Goal: Information Seeking & Learning: Find contact information

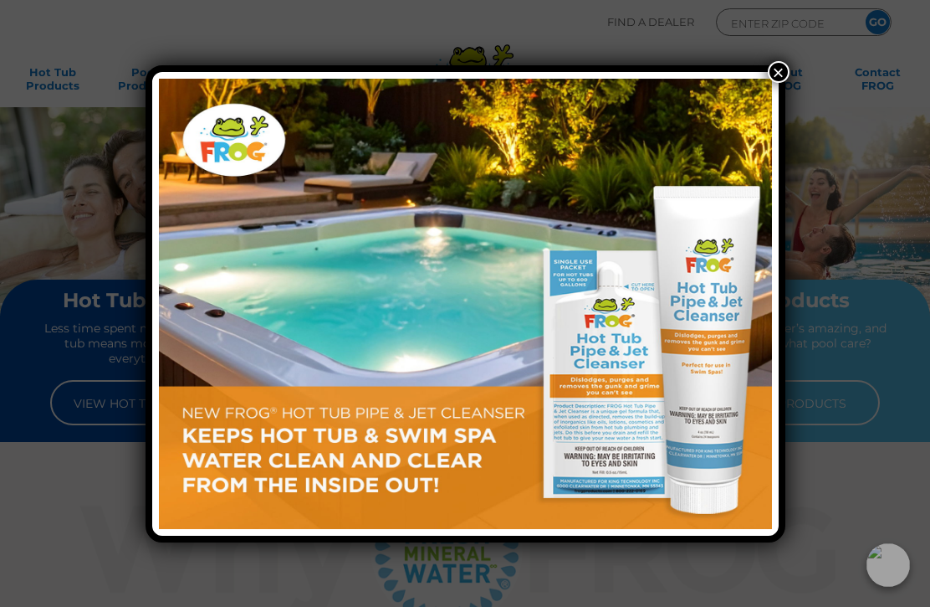
click at [774, 81] on button "×" at bounding box center [779, 72] width 22 height 22
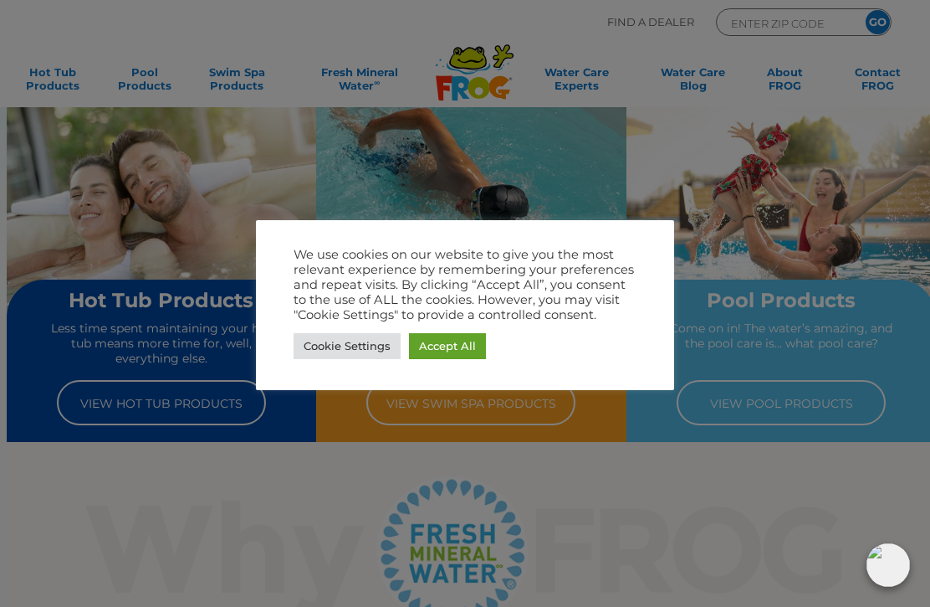
click at [347, 353] on link "Cookie Settings" at bounding box center [347, 346] width 107 height 26
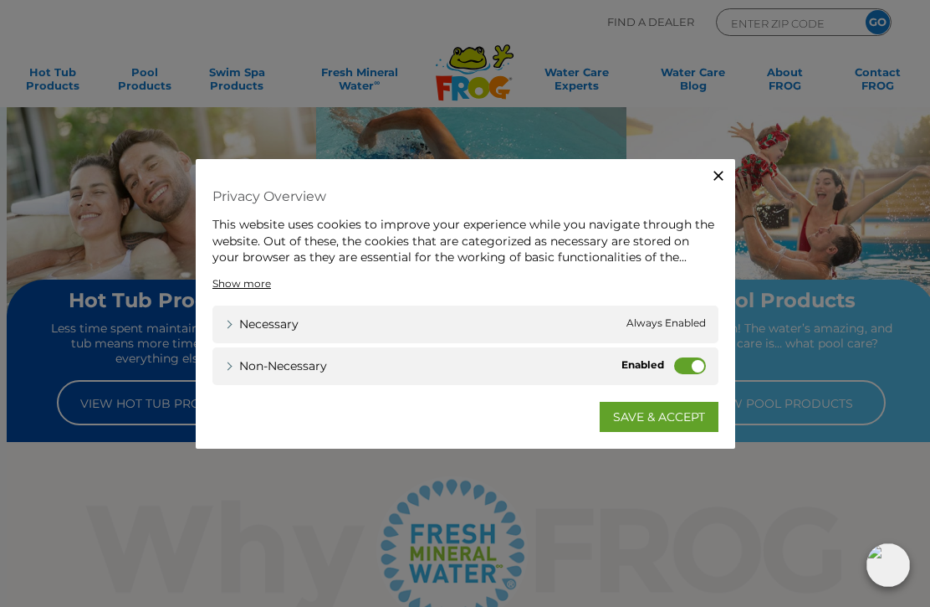
click at [682, 372] on label "Non-necessary" at bounding box center [690, 364] width 32 height 17
click at [0, 0] on input "Non-necessary" at bounding box center [0, 0] width 0 height 0
click at [664, 417] on link "SAVE & ACCEPT" at bounding box center [659, 416] width 119 height 30
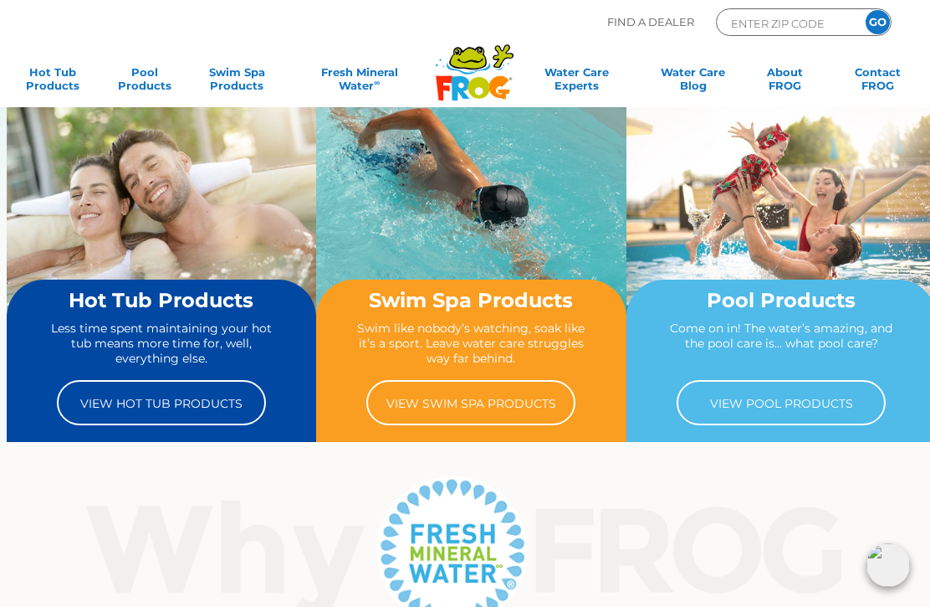
click at [159, 397] on link "View Hot Tub Products" at bounding box center [161, 402] width 209 height 45
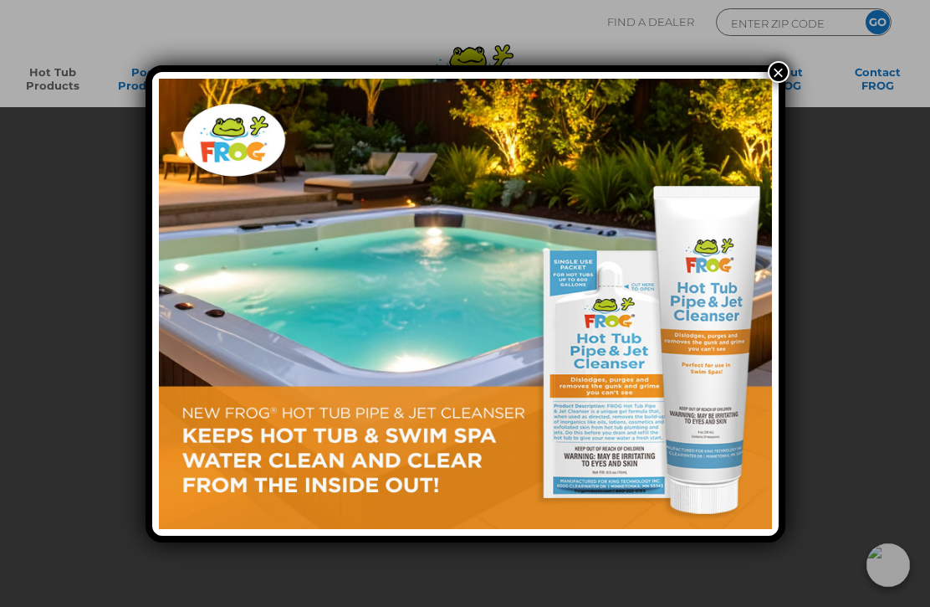
click at [783, 79] on button "×" at bounding box center [779, 72] width 22 height 22
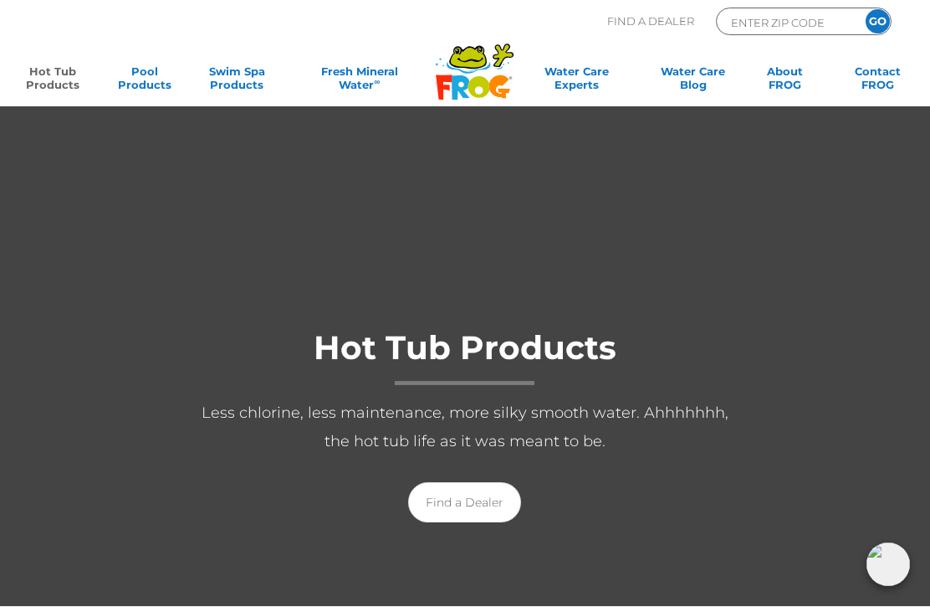
scroll to position [15, 0]
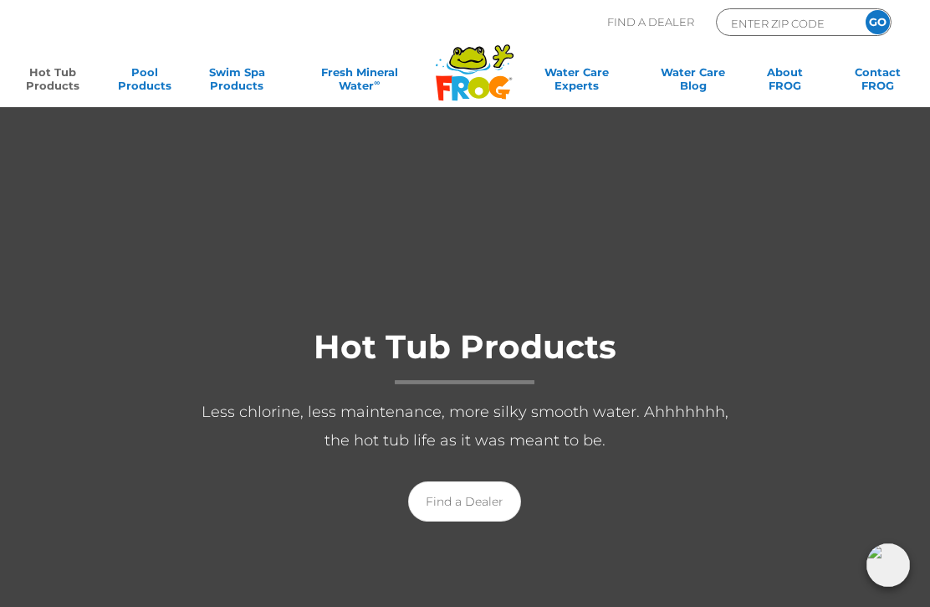
click at [477, 496] on link "Find a Dealer" at bounding box center [464, 501] width 113 height 40
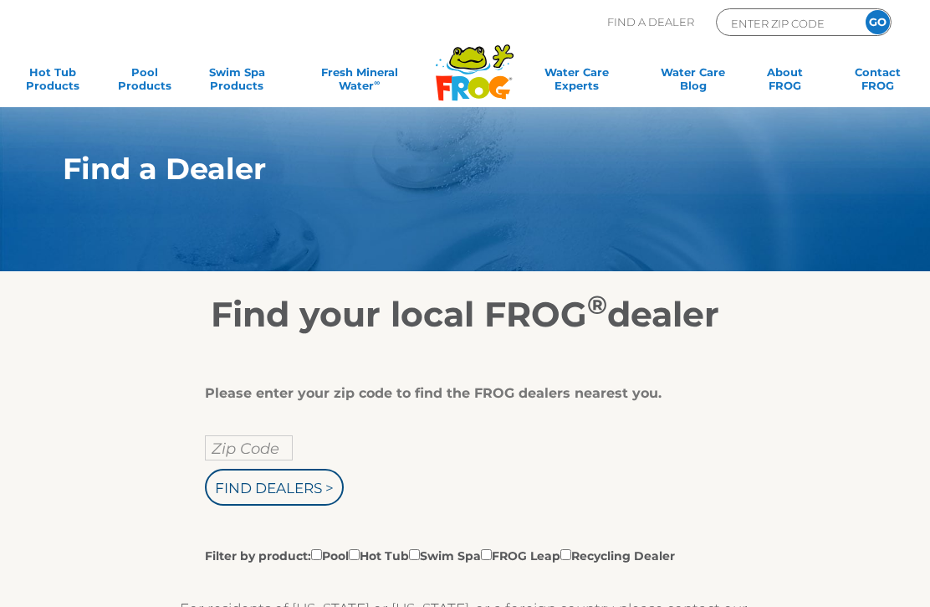
click at [255, 452] on input "Zip Code" at bounding box center [249, 447] width 88 height 25
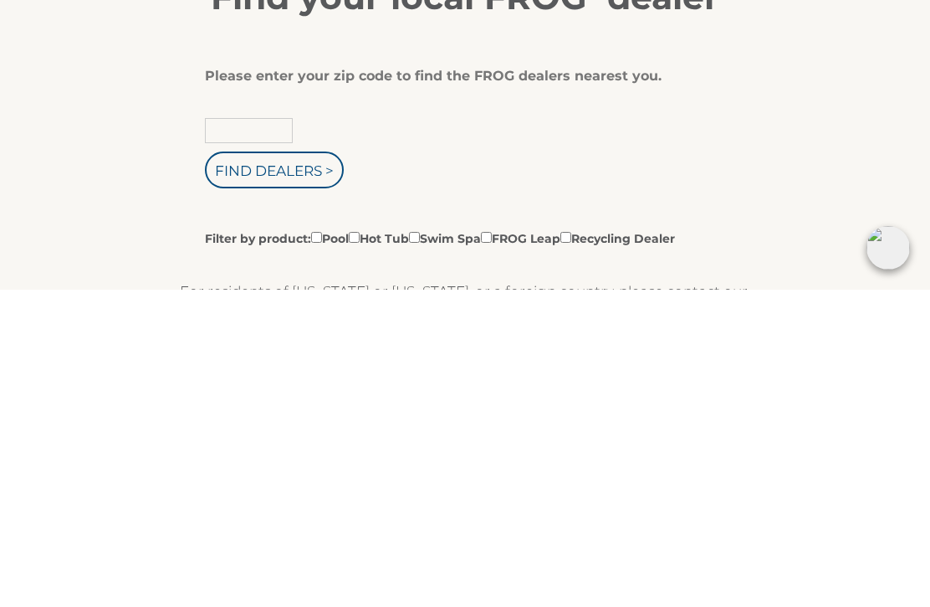
type input "77035"
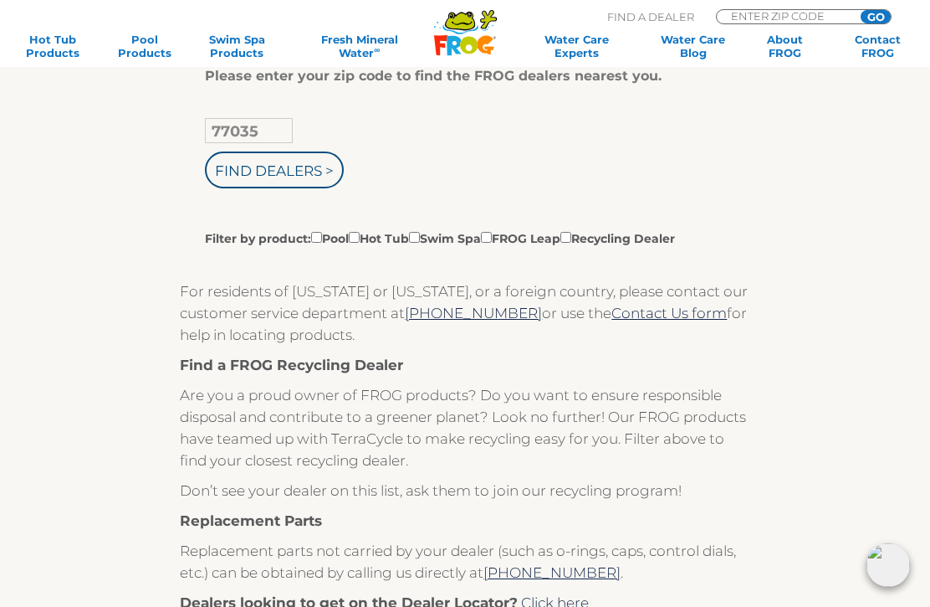
click at [254, 177] on input "Find Dealers >" at bounding box center [274, 169] width 139 height 37
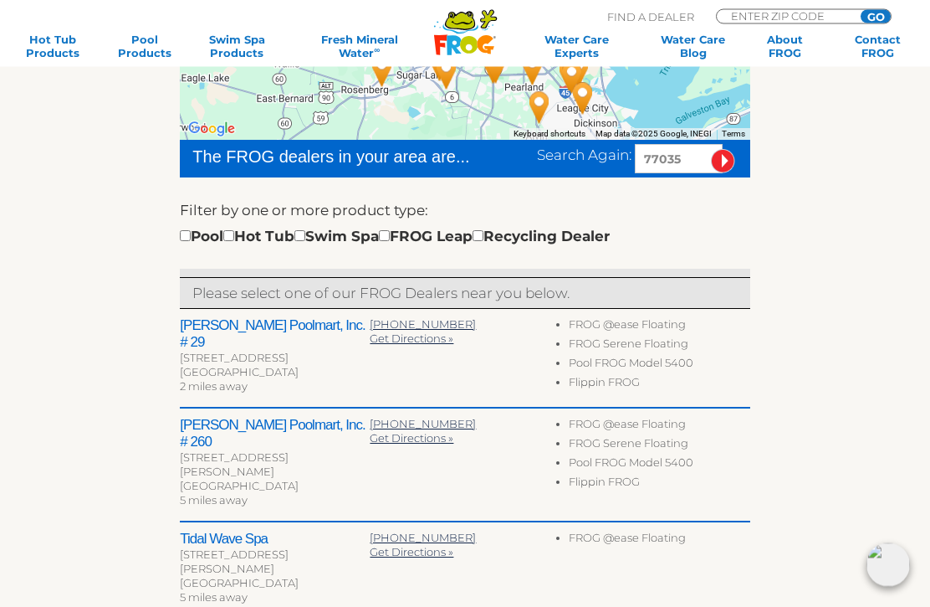
scroll to position [404, 0]
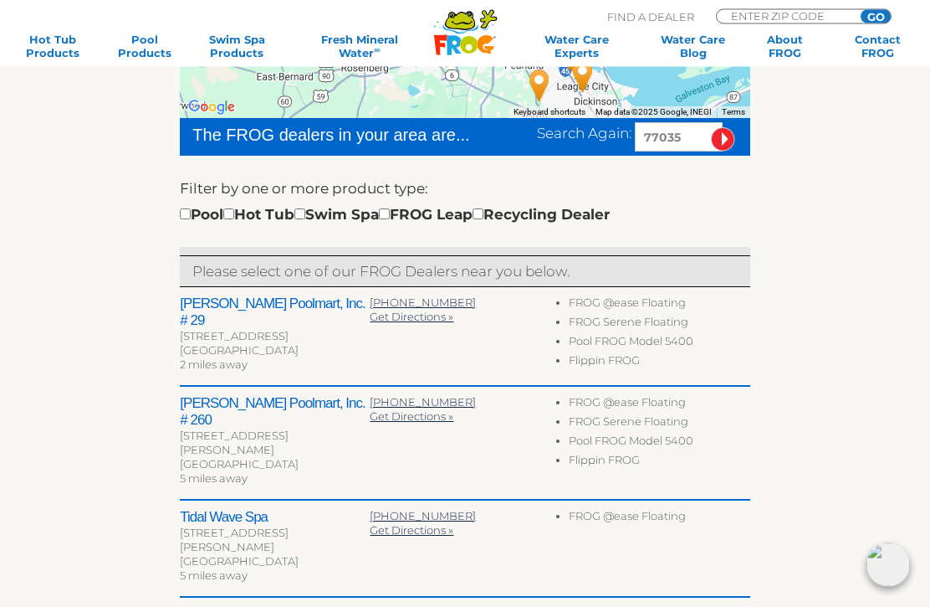
click at [269, 301] on h2 "Leslie's Poolmart, Inc. # 29" at bounding box center [275, 312] width 190 height 33
click at [252, 305] on h2 "Leslie's Poolmart, Inc. # 29" at bounding box center [275, 312] width 190 height 33
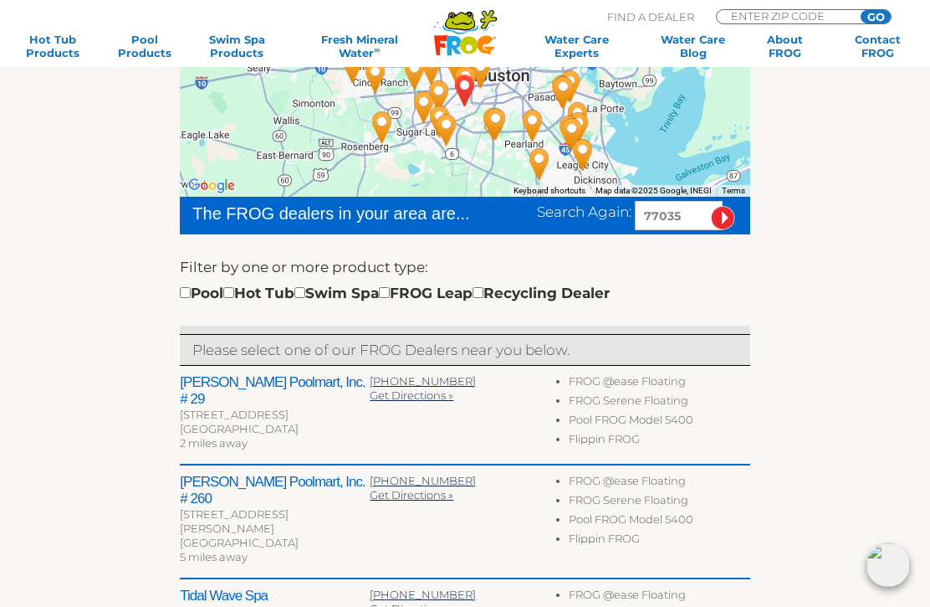
scroll to position [325, 0]
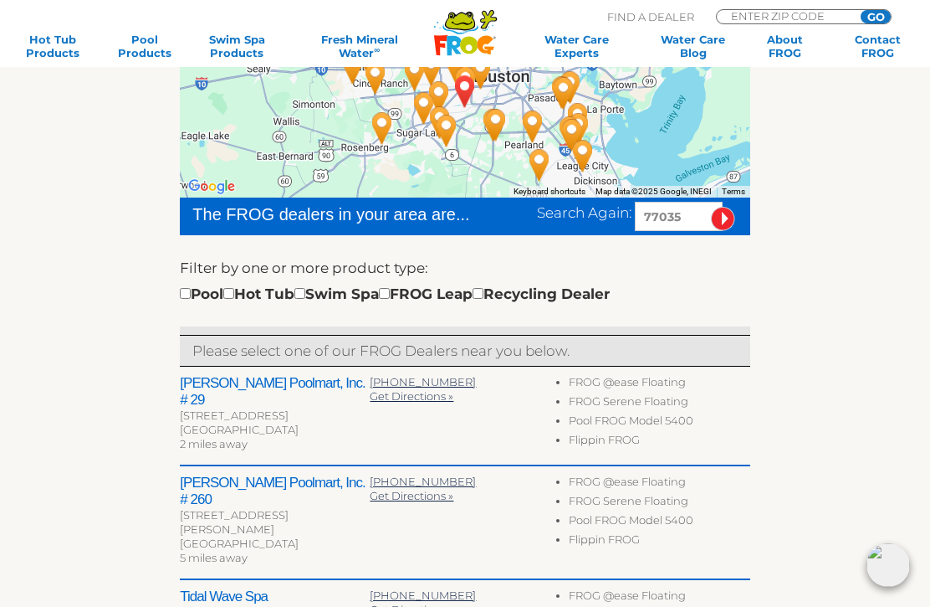
click at [413, 399] on span "Get Directions »" at bounding box center [412, 395] width 84 height 13
click at [250, 391] on h2 "Leslie's Poolmart, Inc. # 29" at bounding box center [275, 391] width 190 height 33
click at [248, 408] on div "70 Braeswood Sq # M18" at bounding box center [275, 415] width 190 height 14
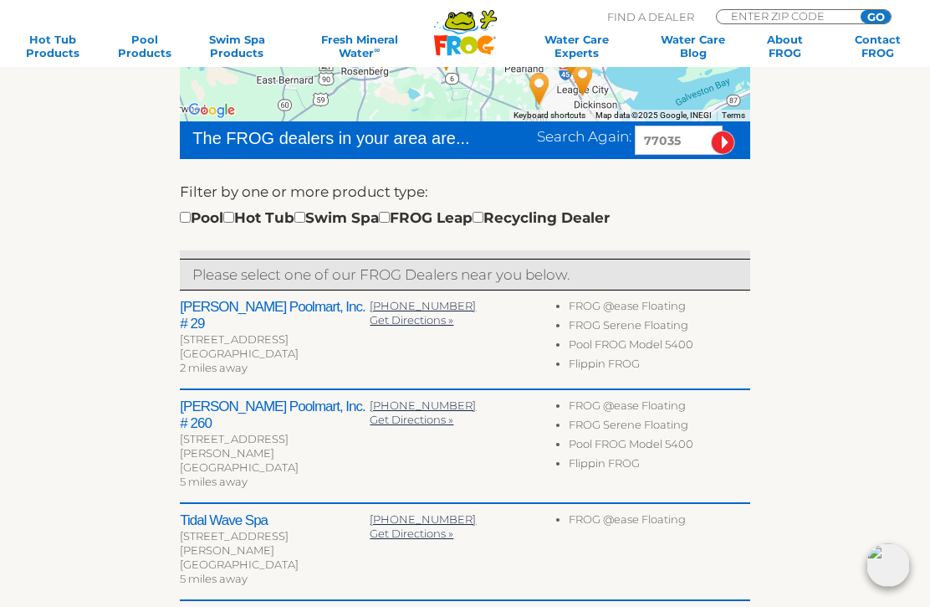
scroll to position [402, 0]
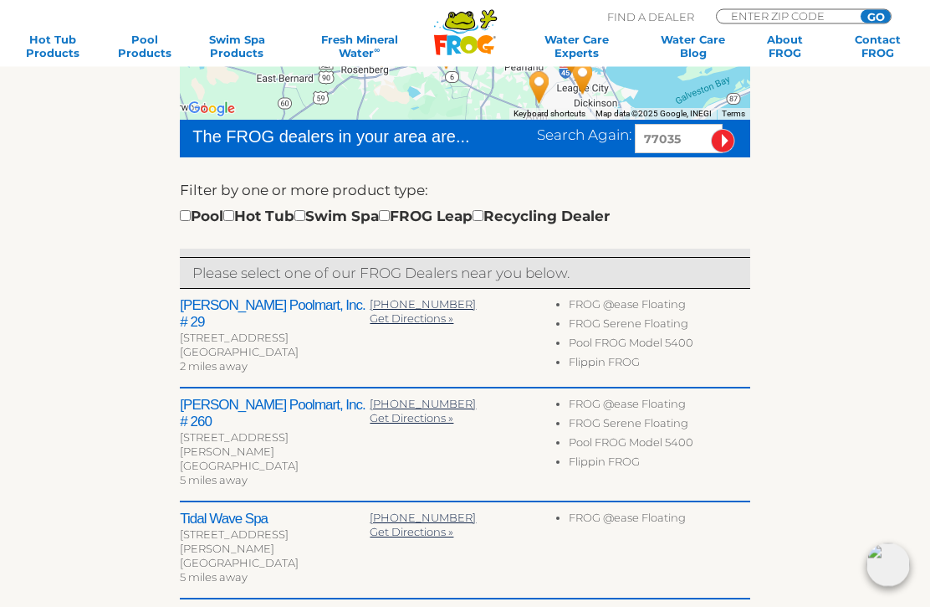
click at [228, 311] on h2 "Leslie's Poolmart, Inc. # 29" at bounding box center [275, 314] width 190 height 33
click at [249, 310] on h2 "Leslie's Poolmart, Inc. # 29" at bounding box center [275, 314] width 190 height 33
click at [228, 366] on div "Leslie's Poolmart, Inc. # 29 70 Braeswood Sq # M18 Houston, TX 77096 2 miles aw…" at bounding box center [465, 340] width 570 height 100
click at [625, 323] on li "FROG Serene Floating" at bounding box center [660, 326] width 182 height 19
click at [617, 320] on li "FROG Serene Floating" at bounding box center [660, 326] width 182 height 19
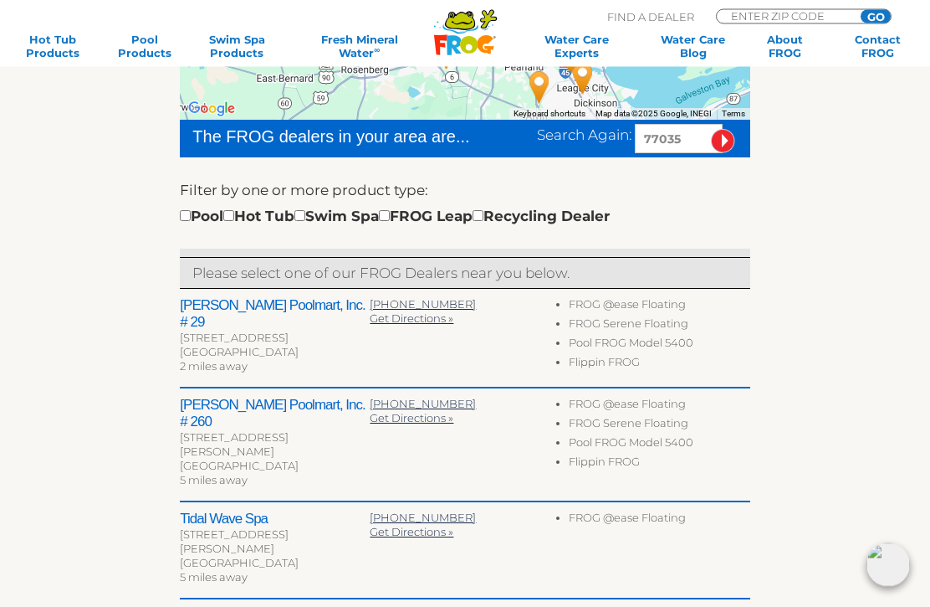
click at [628, 330] on li "FROG Serene Floating" at bounding box center [660, 326] width 182 height 19
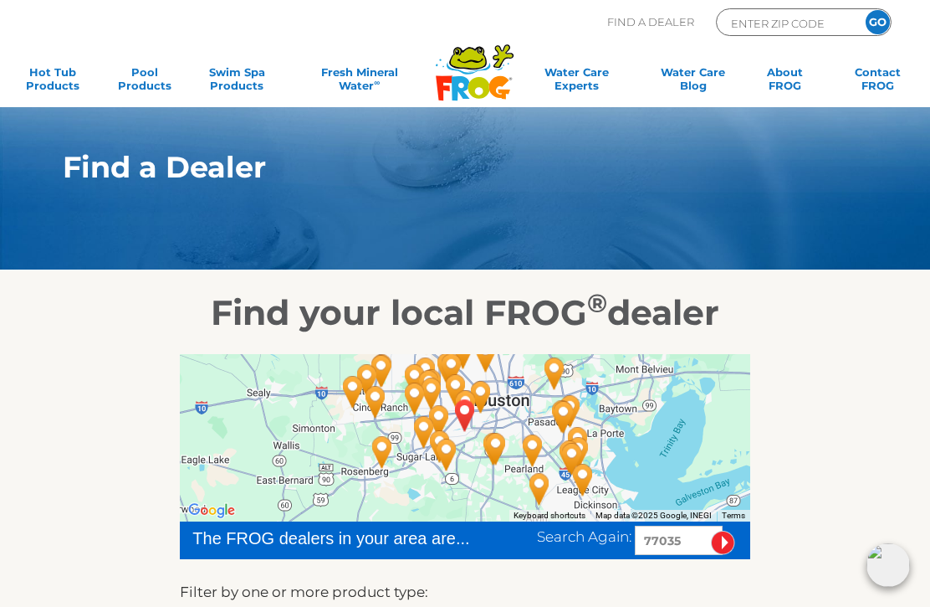
scroll to position [0, 0]
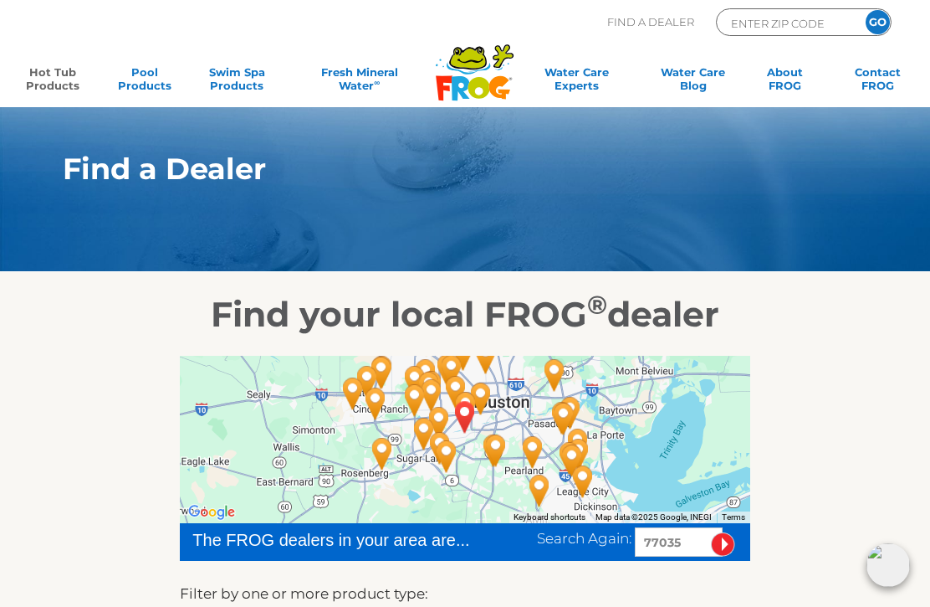
click at [48, 75] on link "Hot Tub Products" at bounding box center [53, 81] width 72 height 33
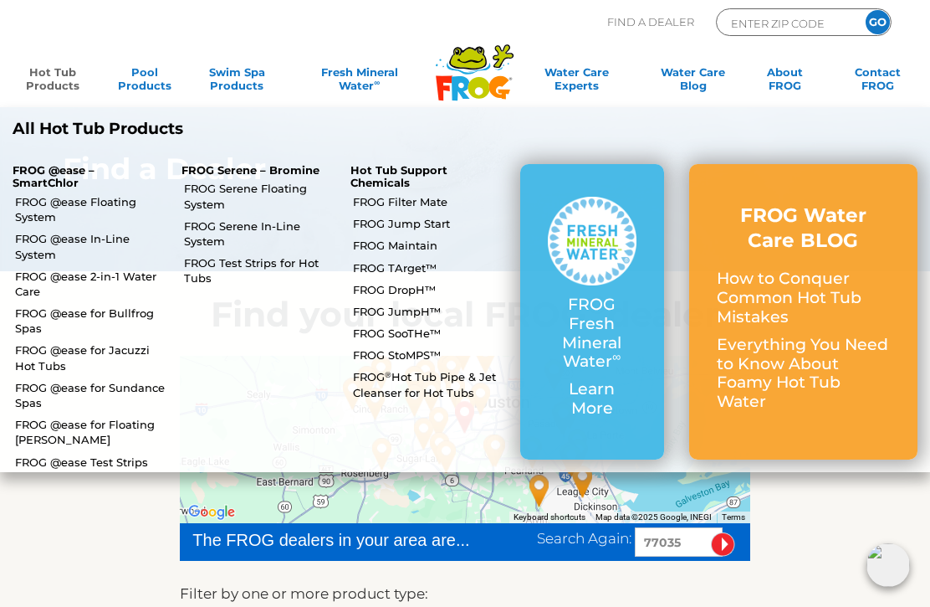
click at [50, 233] on link "FROG @ease In-Line System" at bounding box center [92, 246] width 154 height 30
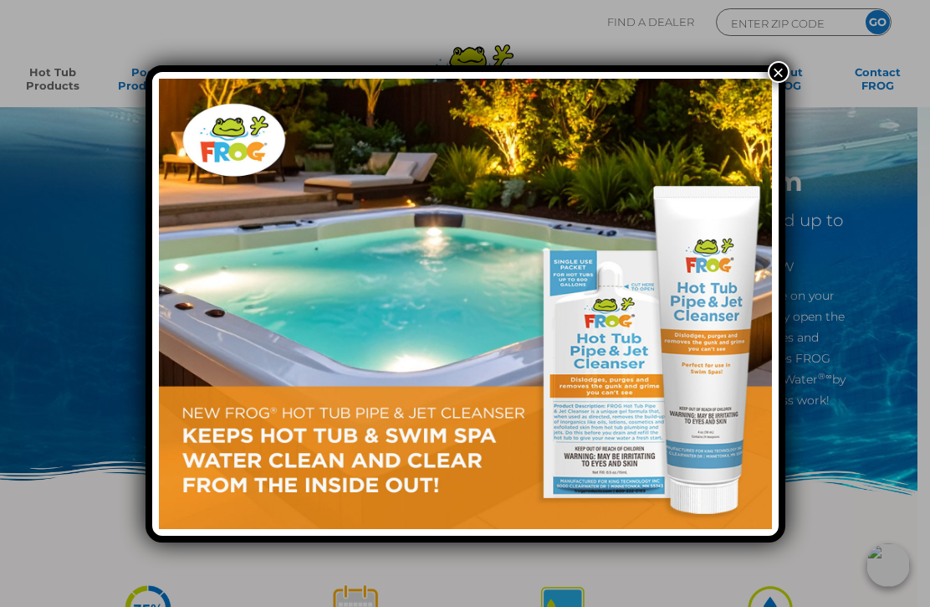
click at [782, 65] on button "×" at bounding box center [779, 72] width 22 height 22
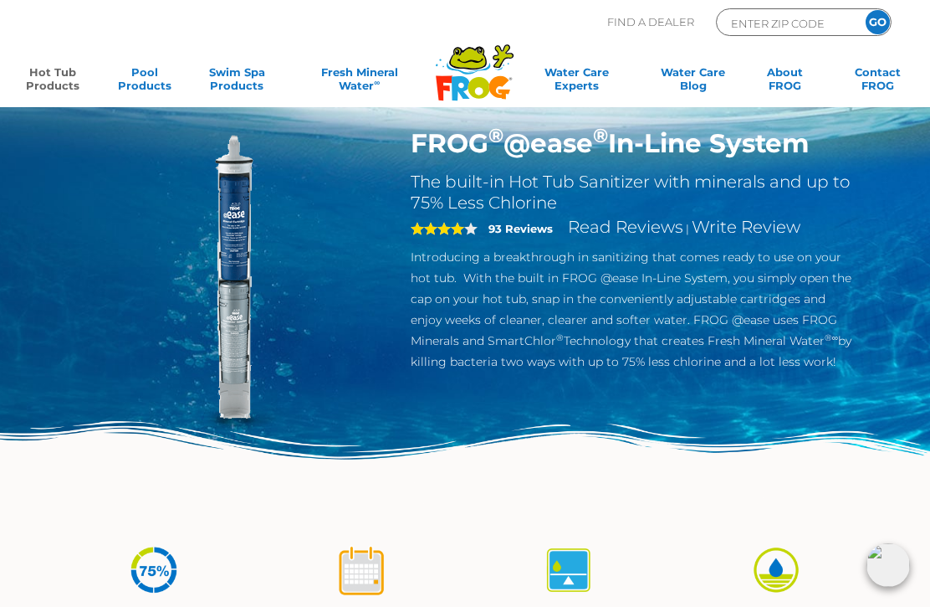
scroll to position [45, 0]
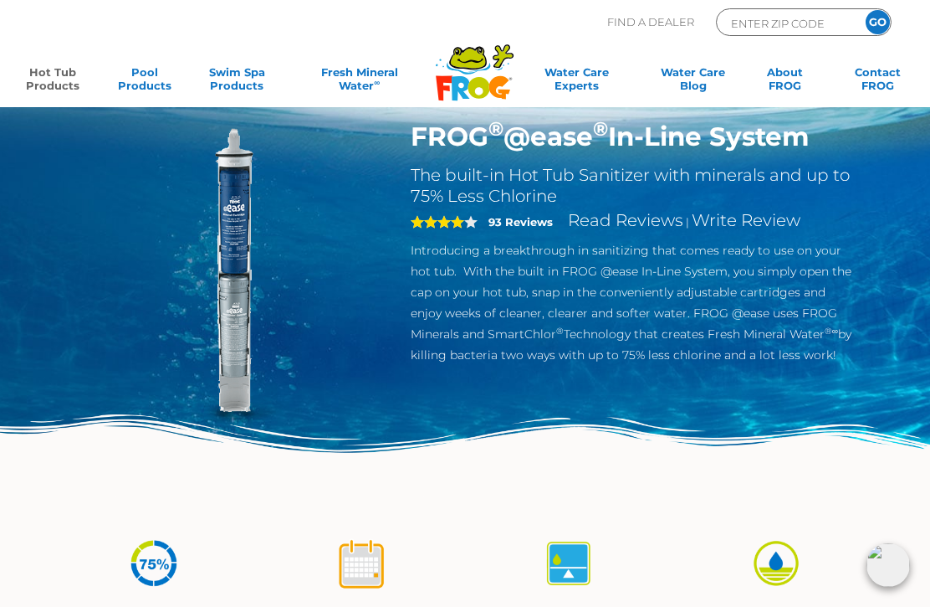
click at [628, 140] on h1 "FROG ® @ease ® In-Line System" at bounding box center [633, 136] width 444 height 32
click at [223, 255] on img at bounding box center [230, 275] width 310 height 310
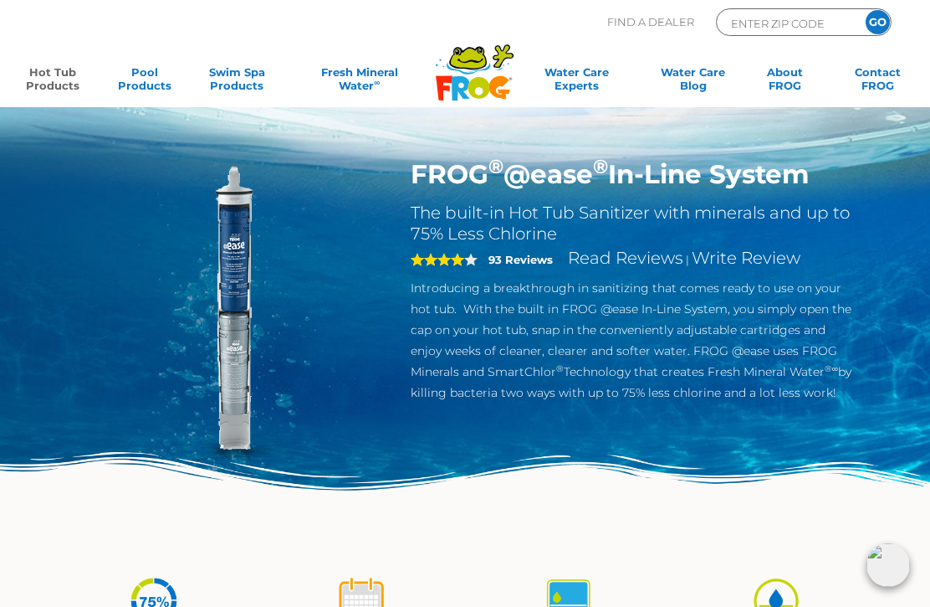
scroll to position [0, 0]
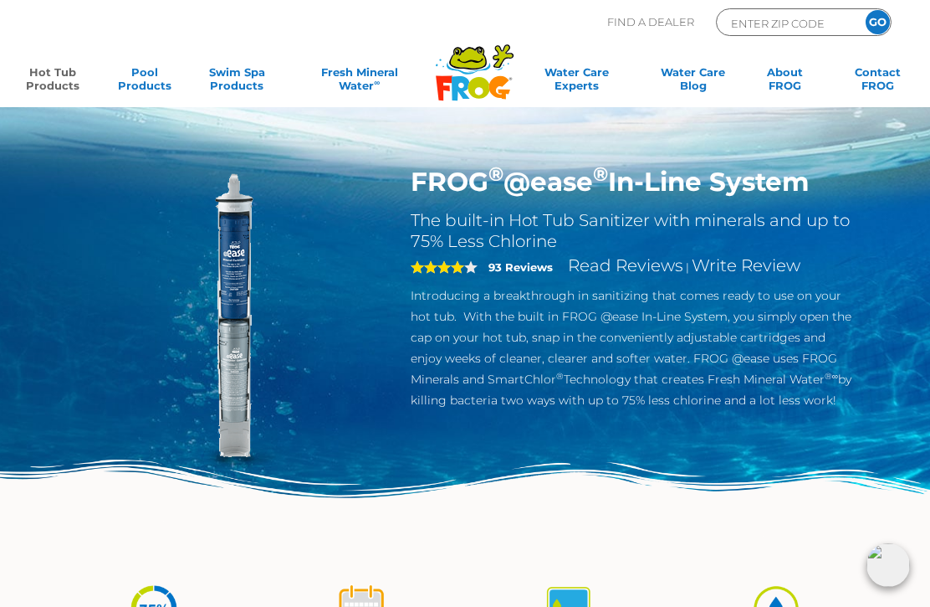
click at [249, 295] on img at bounding box center [230, 321] width 310 height 310
click at [475, 245] on h2 "The built-in Hot Tub Sanitizer with minerals and up to 75% Less Chlorine" at bounding box center [633, 231] width 444 height 42
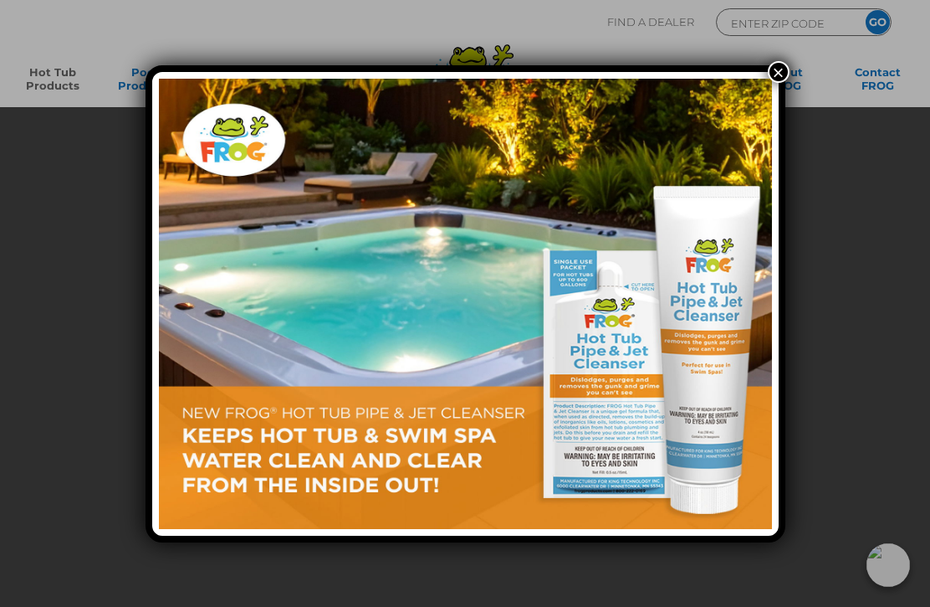
click at [776, 81] on button "×" at bounding box center [779, 72] width 22 height 22
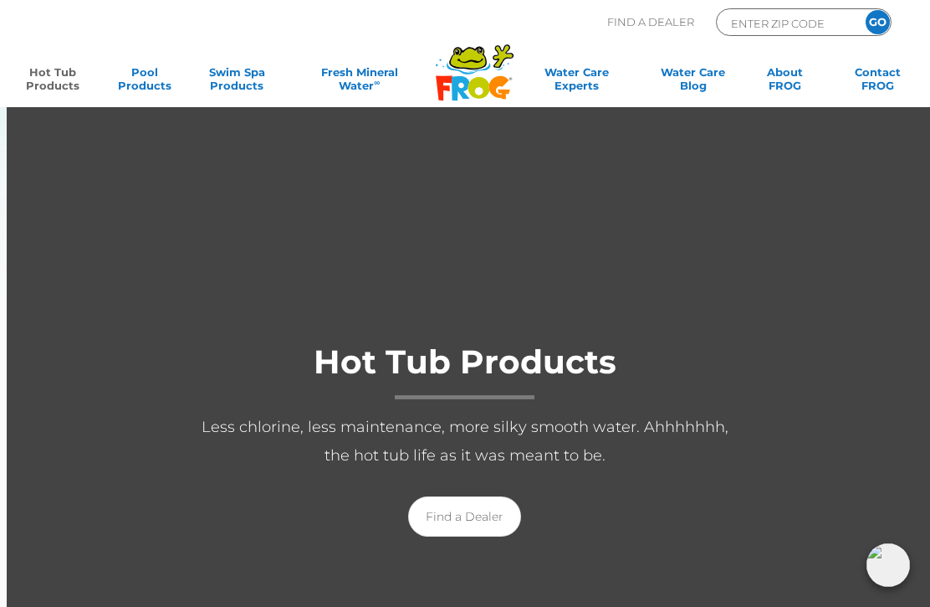
click at [45, 79] on link "Hot Tub Products" at bounding box center [53, 81] width 72 height 33
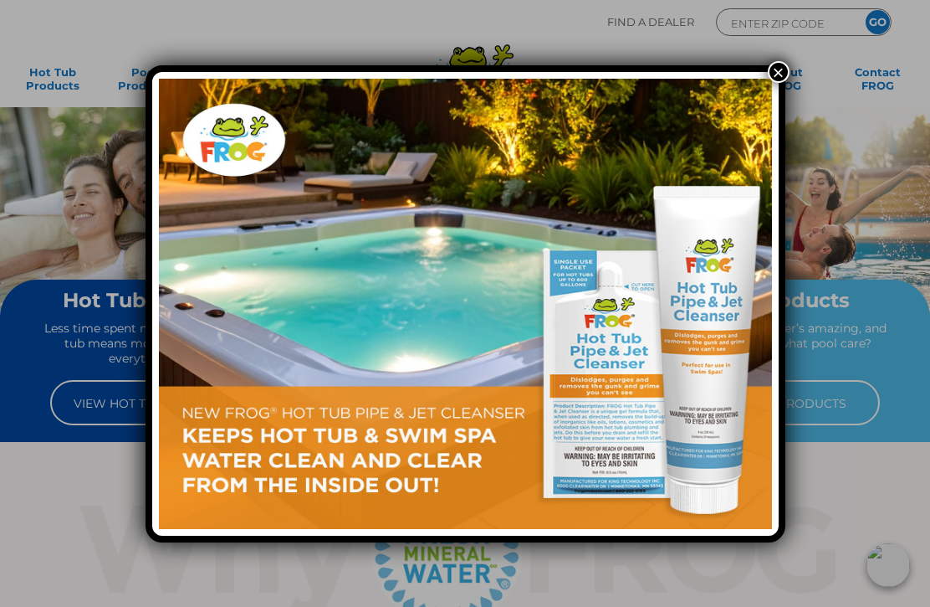
click at [783, 64] on button "×" at bounding box center [779, 72] width 22 height 22
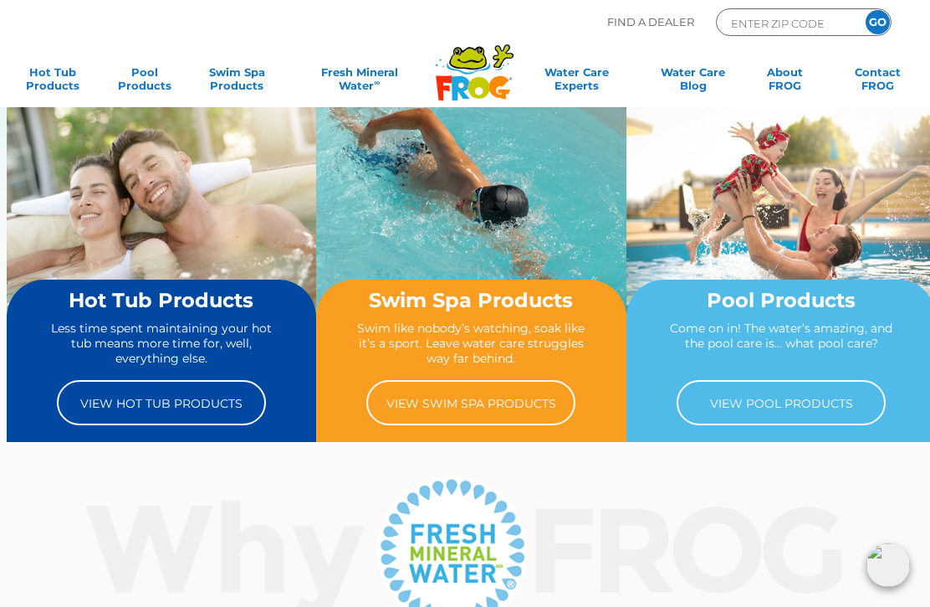
click at [483, 392] on link "View Swim Spa Products" at bounding box center [470, 402] width 209 height 45
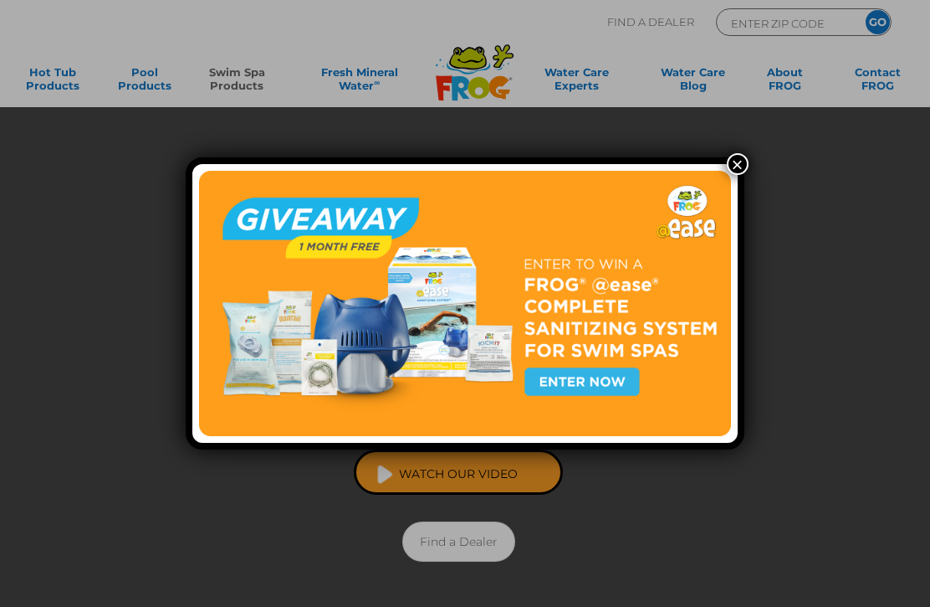
click at [746, 161] on button "×" at bounding box center [738, 164] width 22 height 22
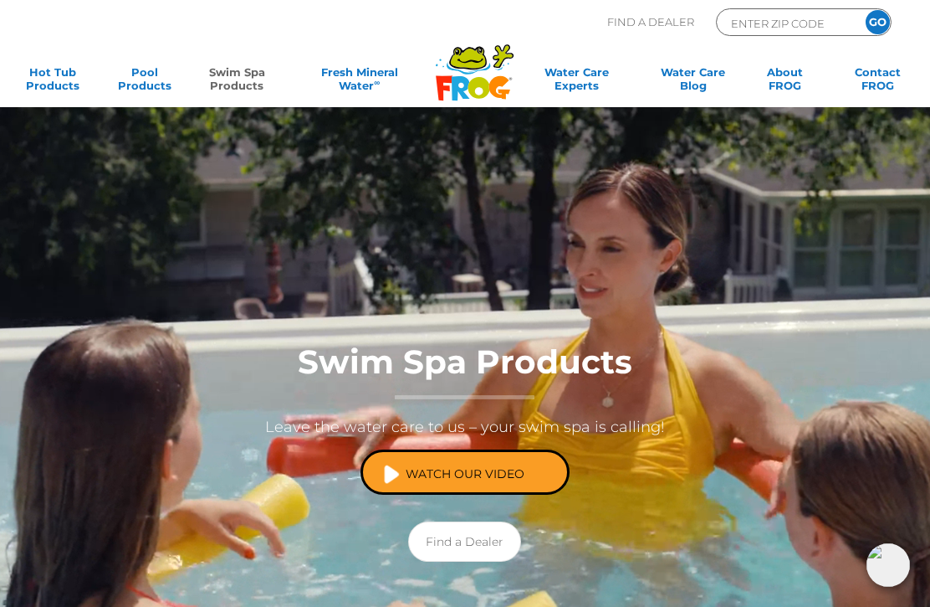
click at [234, 83] on link "Swim Spa Products" at bounding box center [238, 81] width 72 height 33
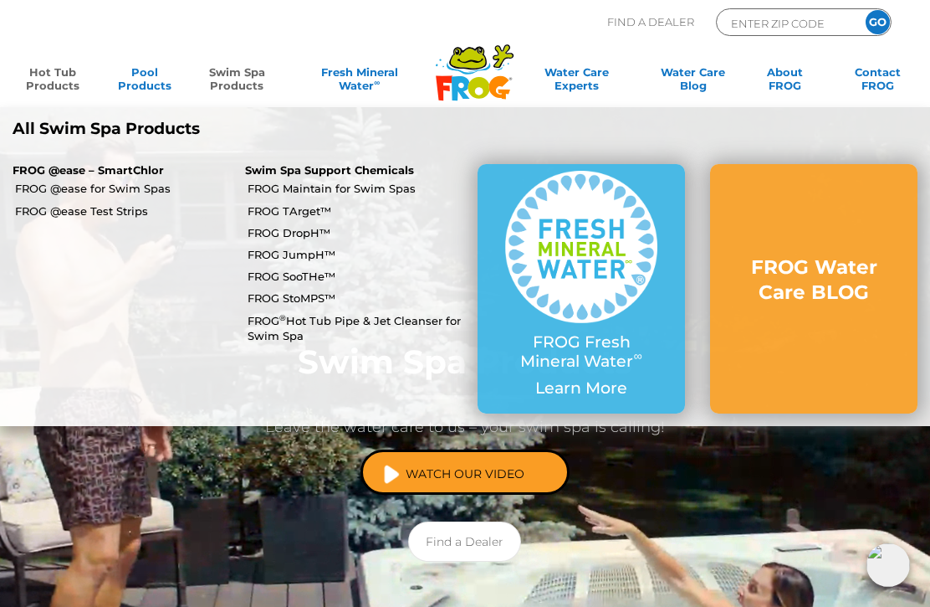
click at [45, 76] on link "Hot Tub Products" at bounding box center [53, 81] width 72 height 33
